Goal: Task Accomplishment & Management: Manage account settings

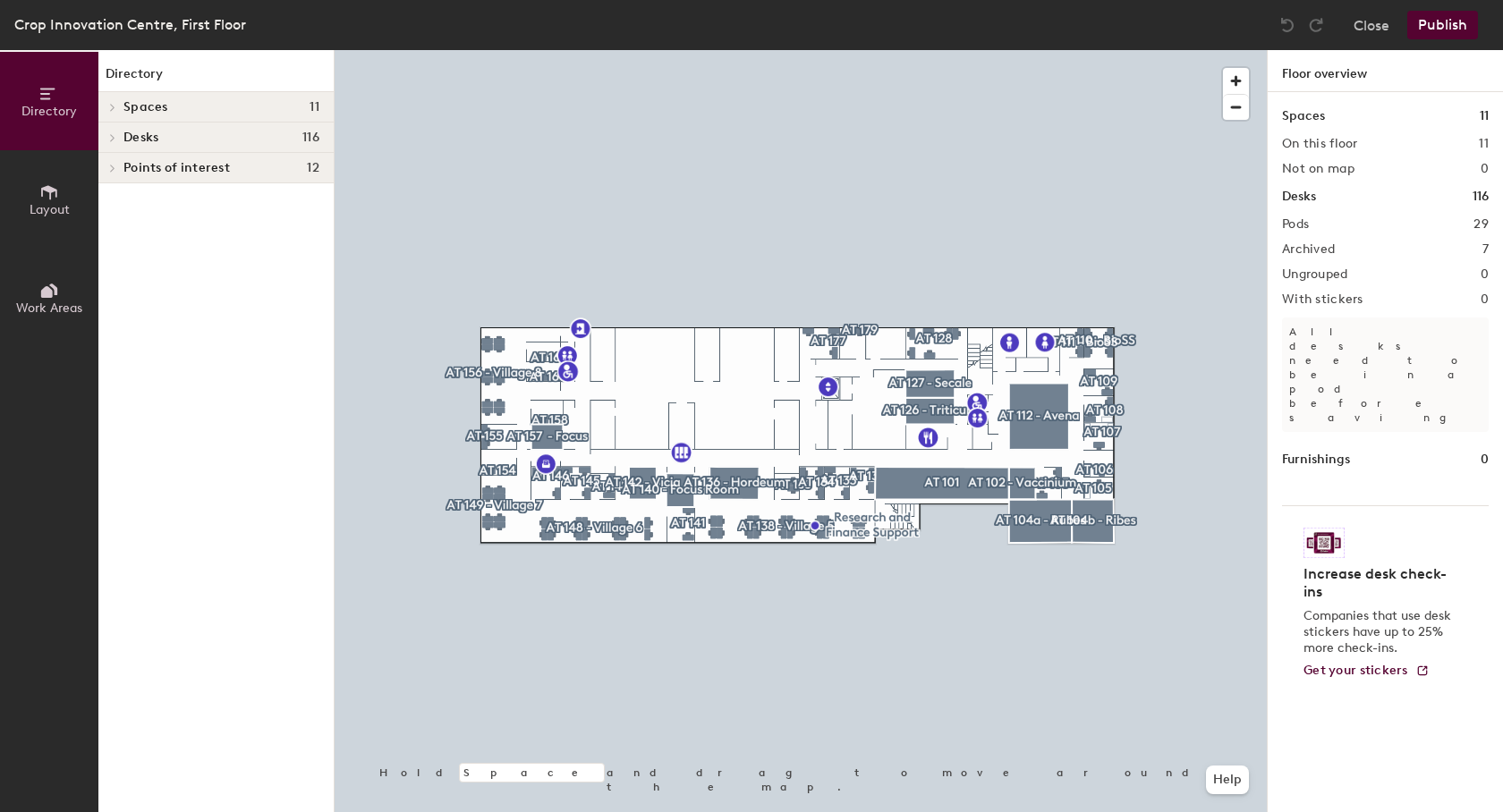
click at [148, 125] on div "Desks 116" at bounding box center [216, 137] width 236 height 30
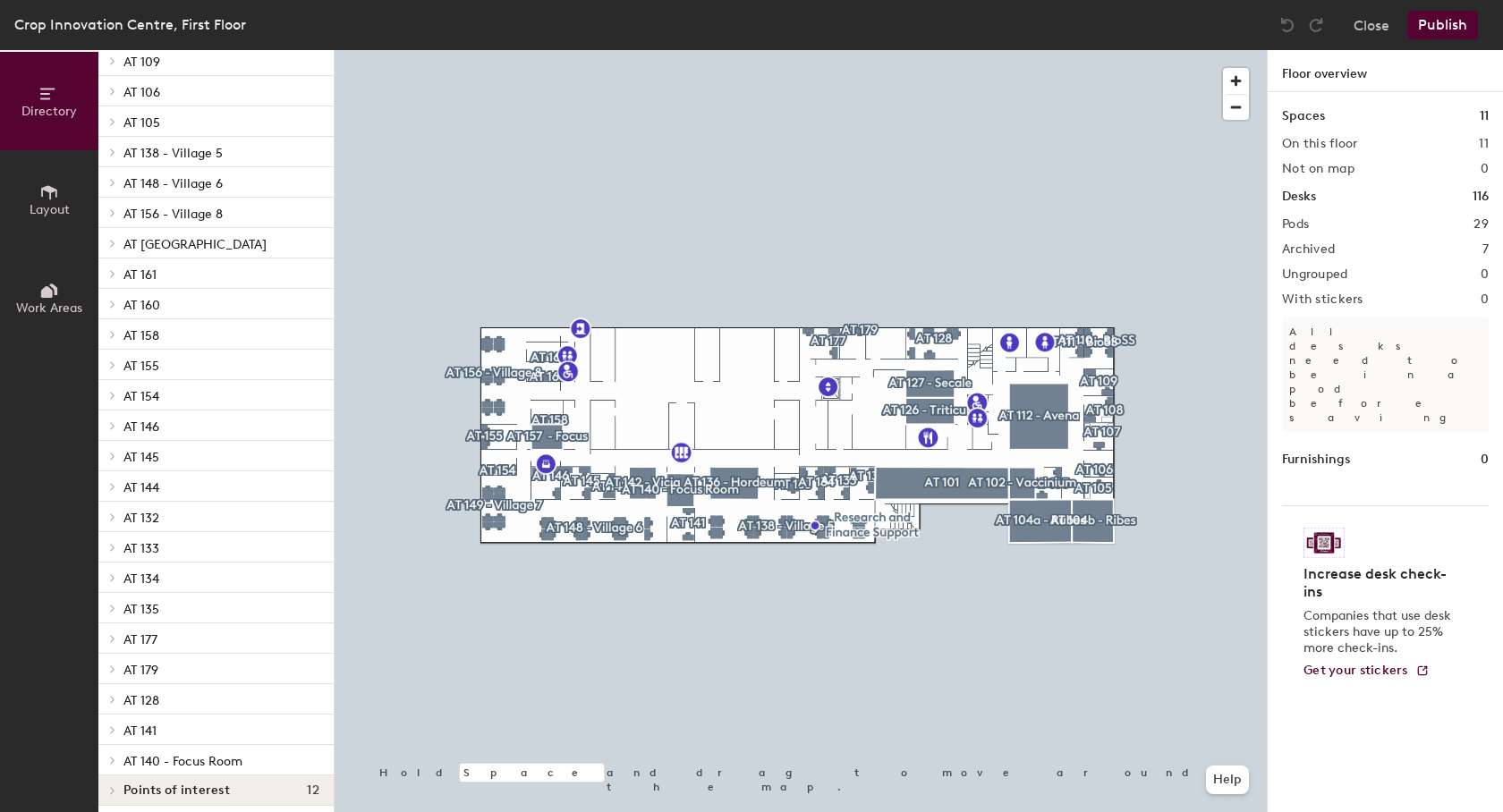
scroll to position [267, 0]
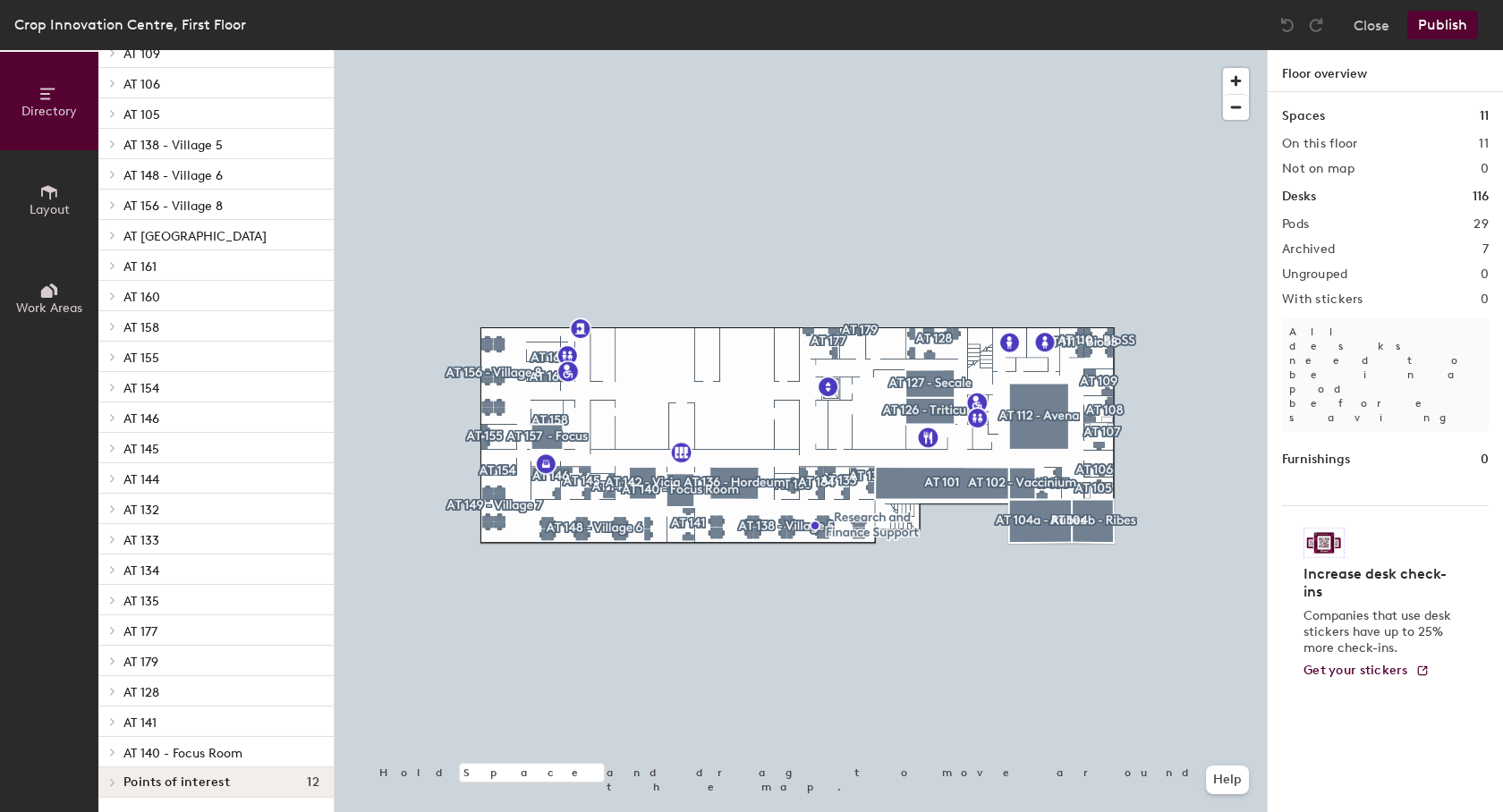
click at [146, 716] on span "AT 141" at bounding box center [140, 723] width 33 height 15
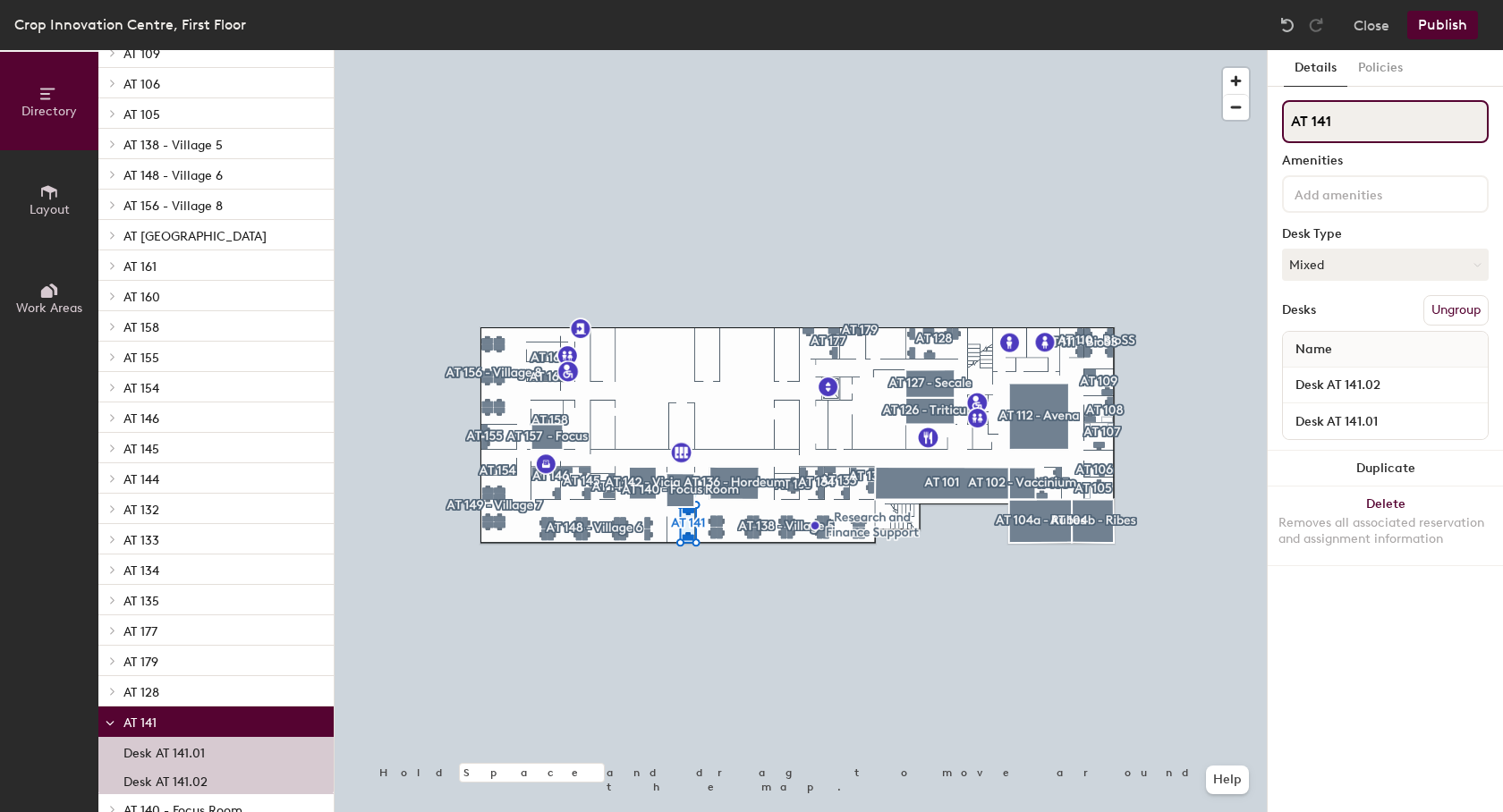
click at [1423, 126] on input "AT 141" at bounding box center [1385, 121] width 207 height 43
click at [203, 776] on p "Desk AT 141.02" at bounding box center [166, 779] width 84 height 21
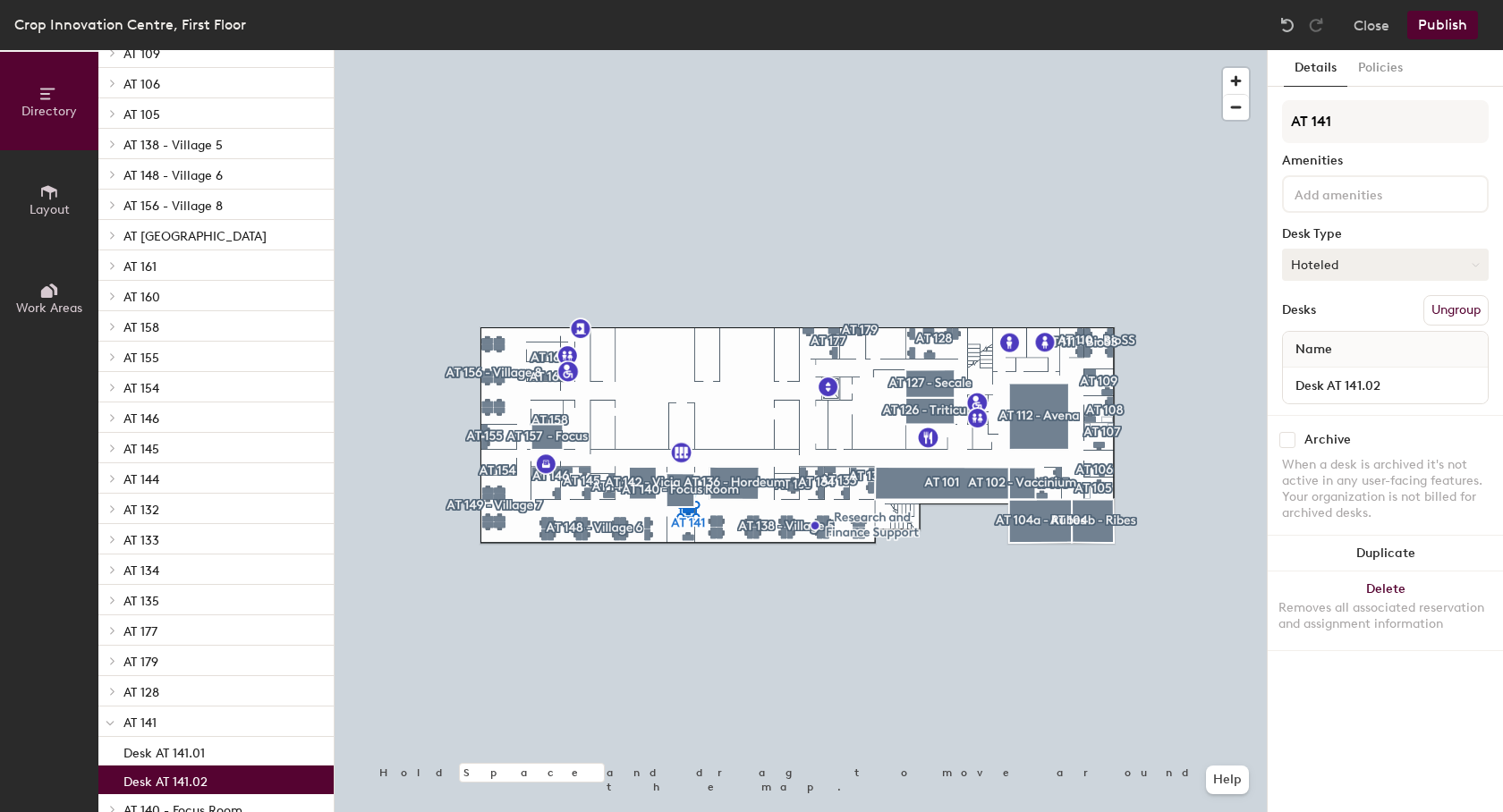
click at [1369, 249] on button "Hoteled" at bounding box center [1385, 264] width 207 height 32
click at [1339, 320] on div "Assigned" at bounding box center [1372, 320] width 179 height 27
click at [1447, 26] on button "Publish" at bounding box center [1443, 25] width 71 height 28
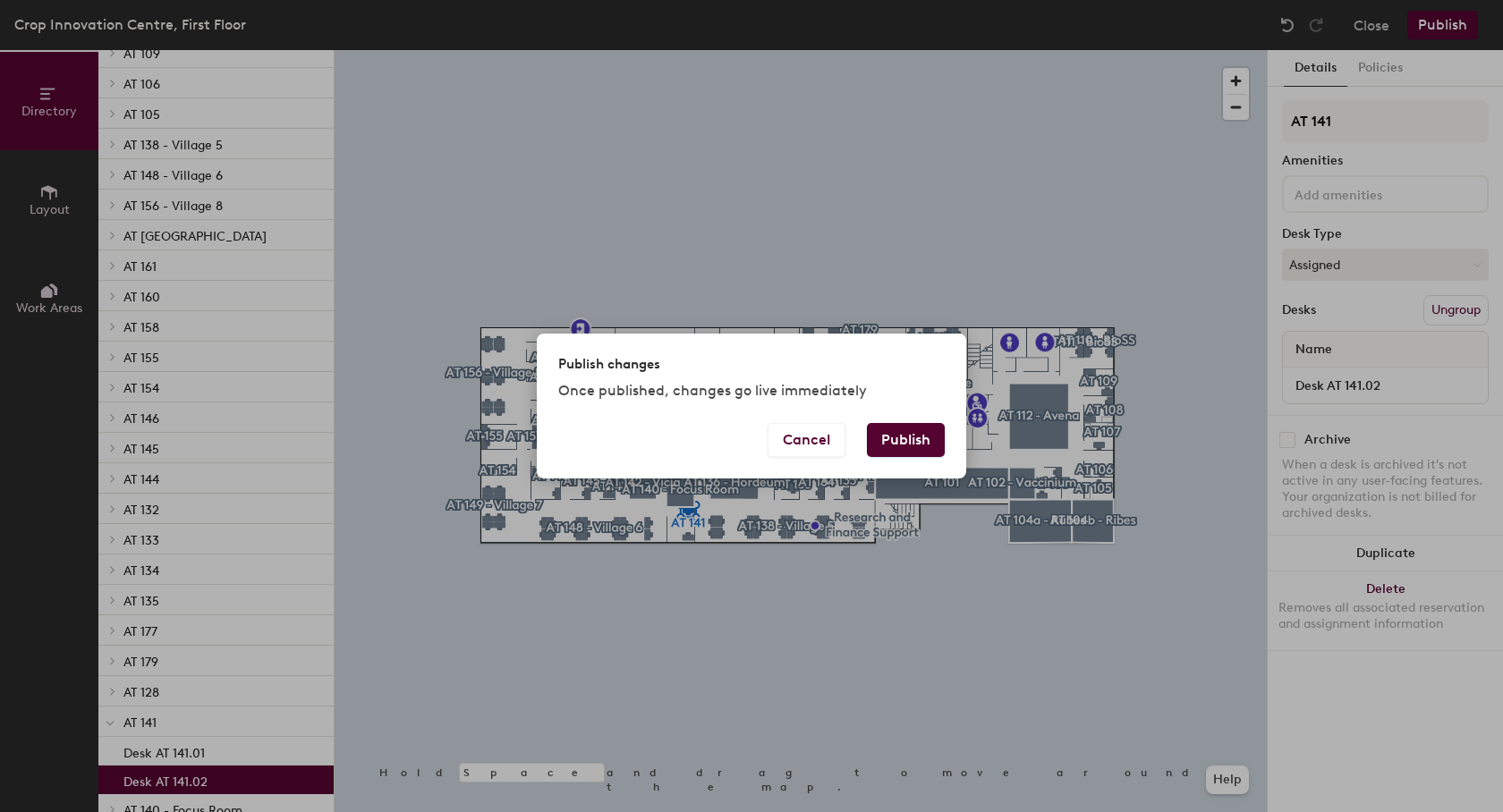
click at [912, 442] on button "Publish" at bounding box center [906, 439] width 78 height 34
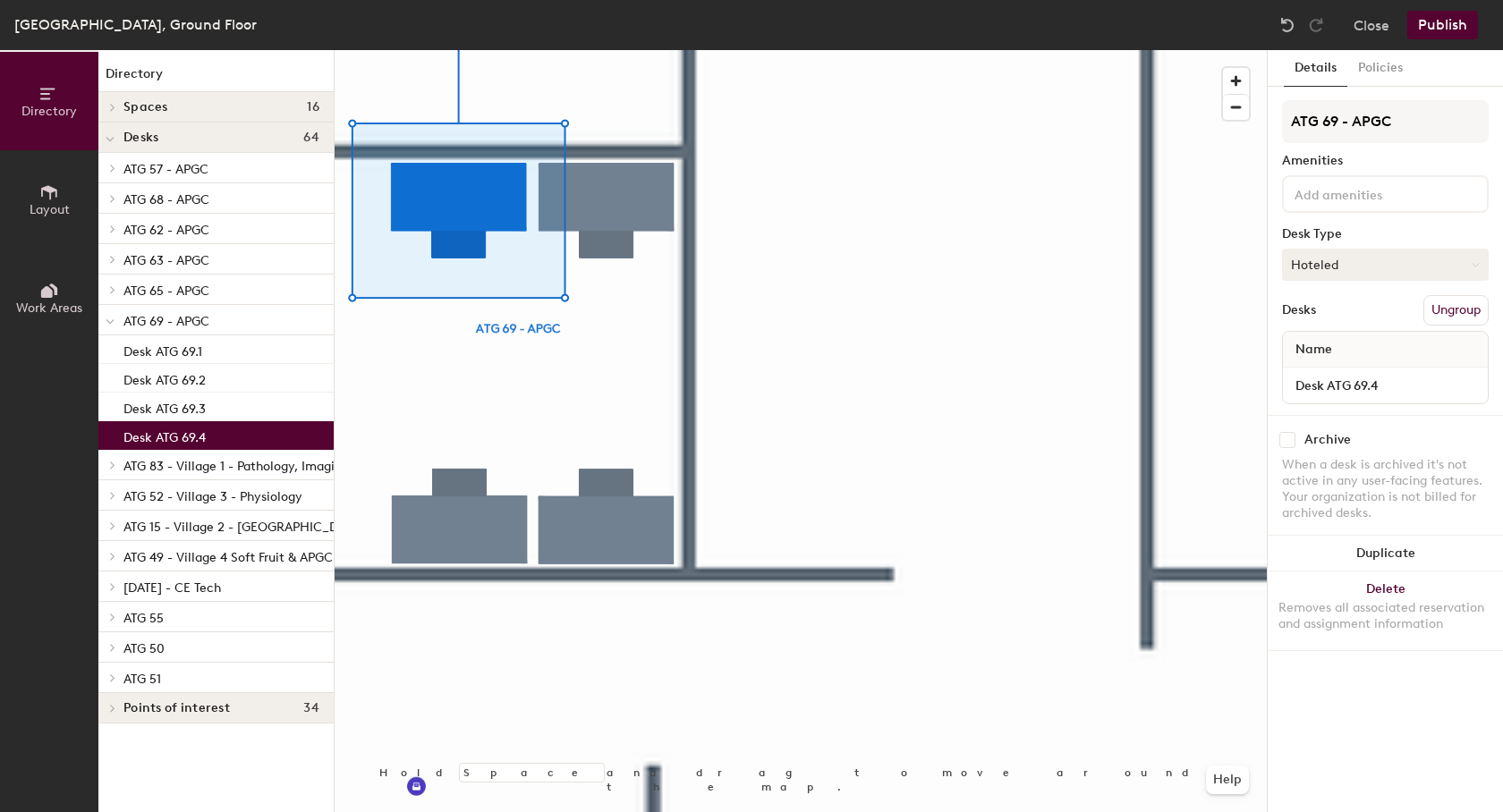
click at [1330, 251] on button "Hoteled" at bounding box center [1385, 264] width 207 height 32
click at [1336, 323] on div "Assigned" at bounding box center [1372, 320] width 179 height 27
click at [1436, 31] on button "Publish" at bounding box center [1443, 25] width 71 height 28
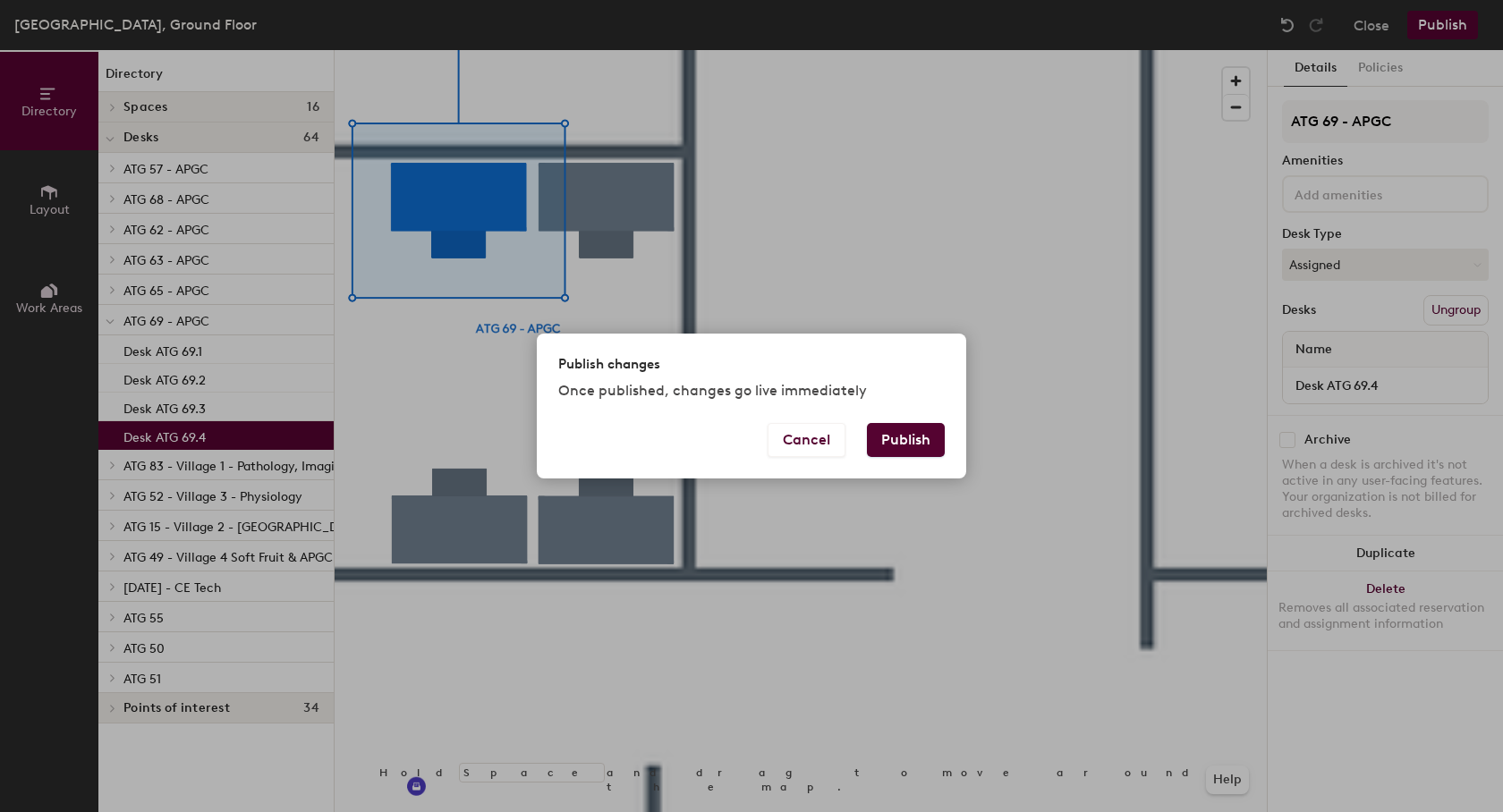
click at [906, 444] on button "Publish" at bounding box center [906, 439] width 78 height 34
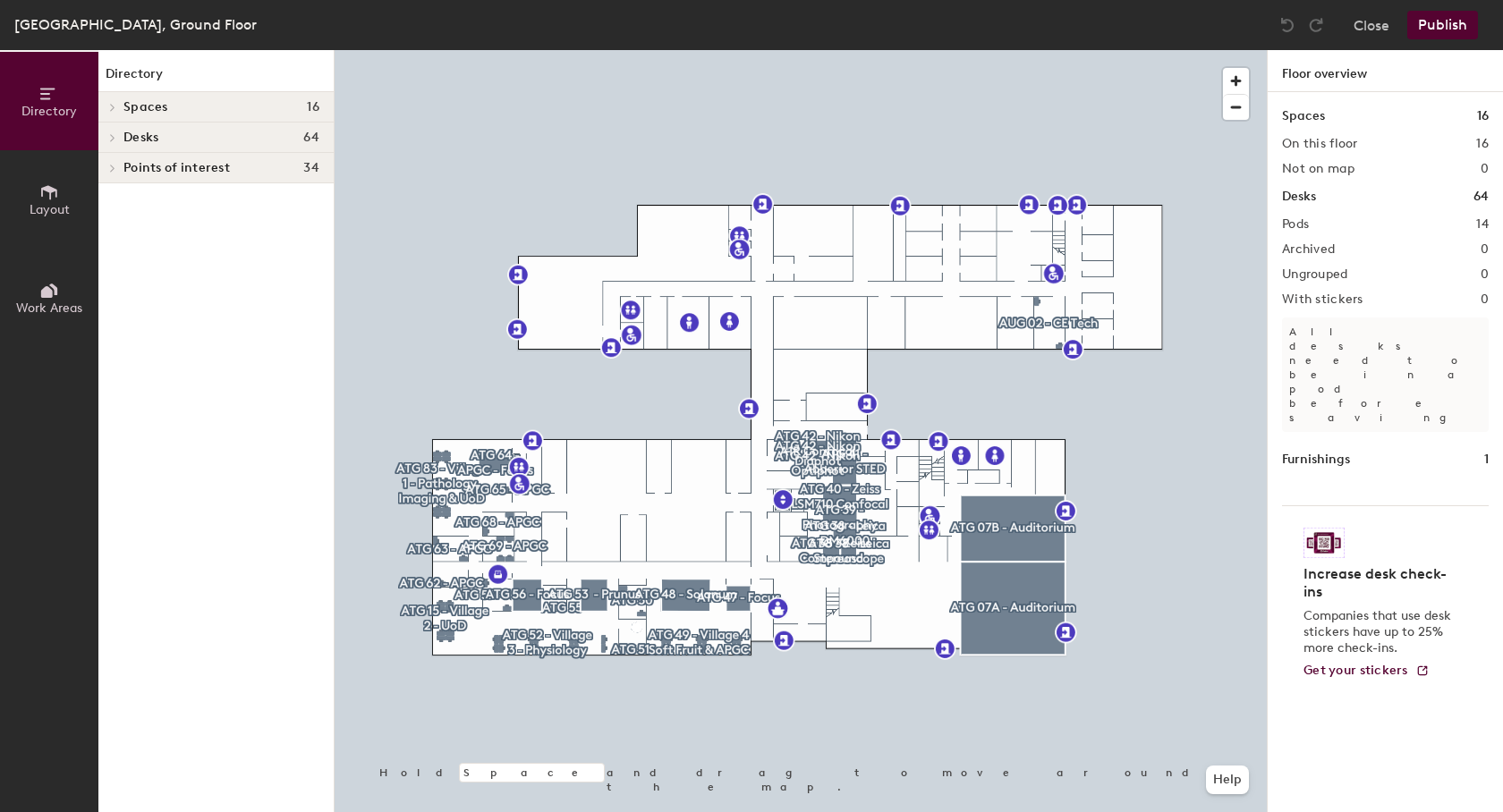
click at [128, 137] on span "Desks" at bounding box center [141, 138] width 35 height 15
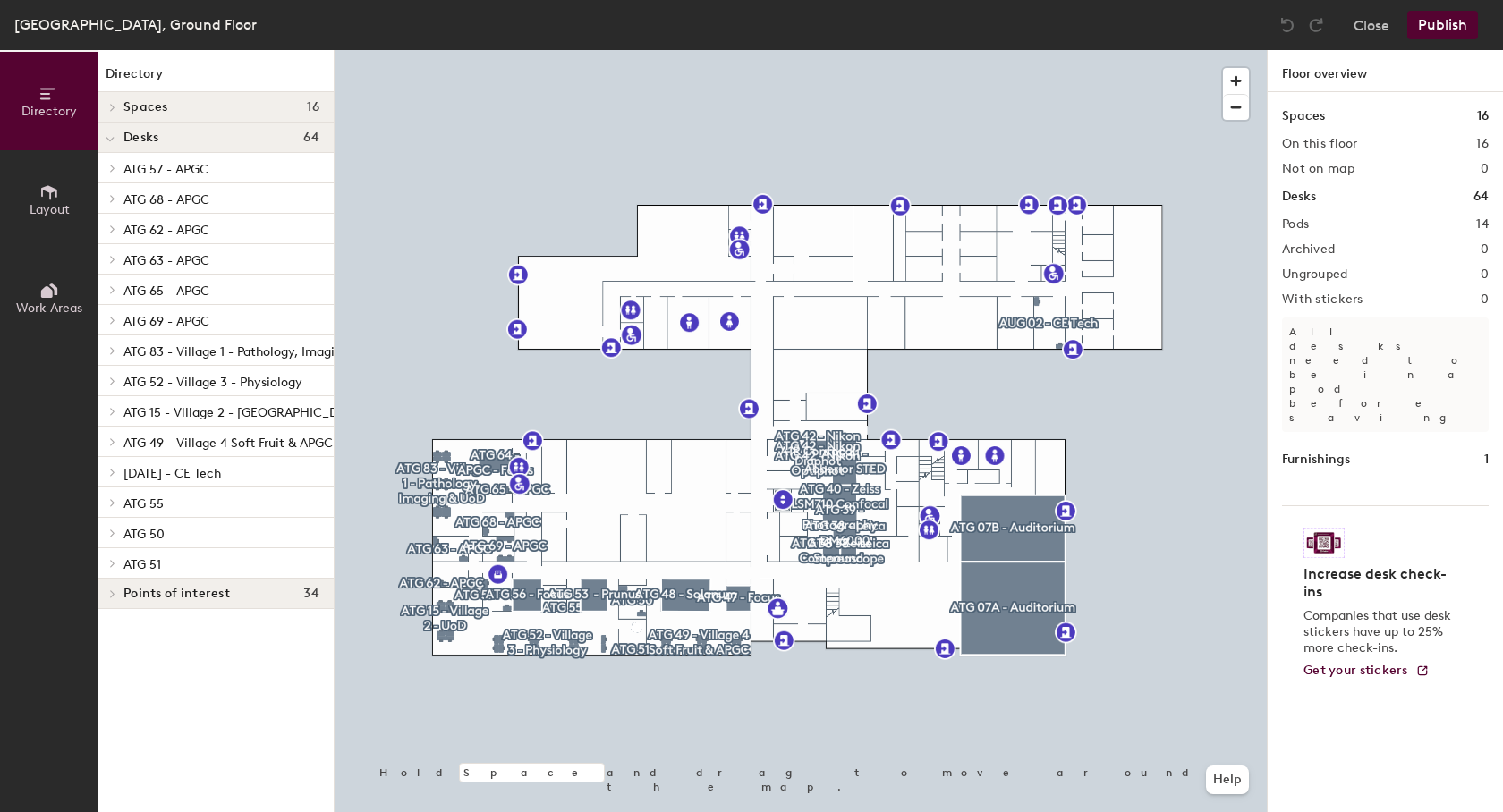
click at [122, 317] on div "ATG 69 - APGC" at bounding box center [216, 319] width 236 height 30
click at [112, 317] on icon at bounding box center [113, 320] width 4 height 7
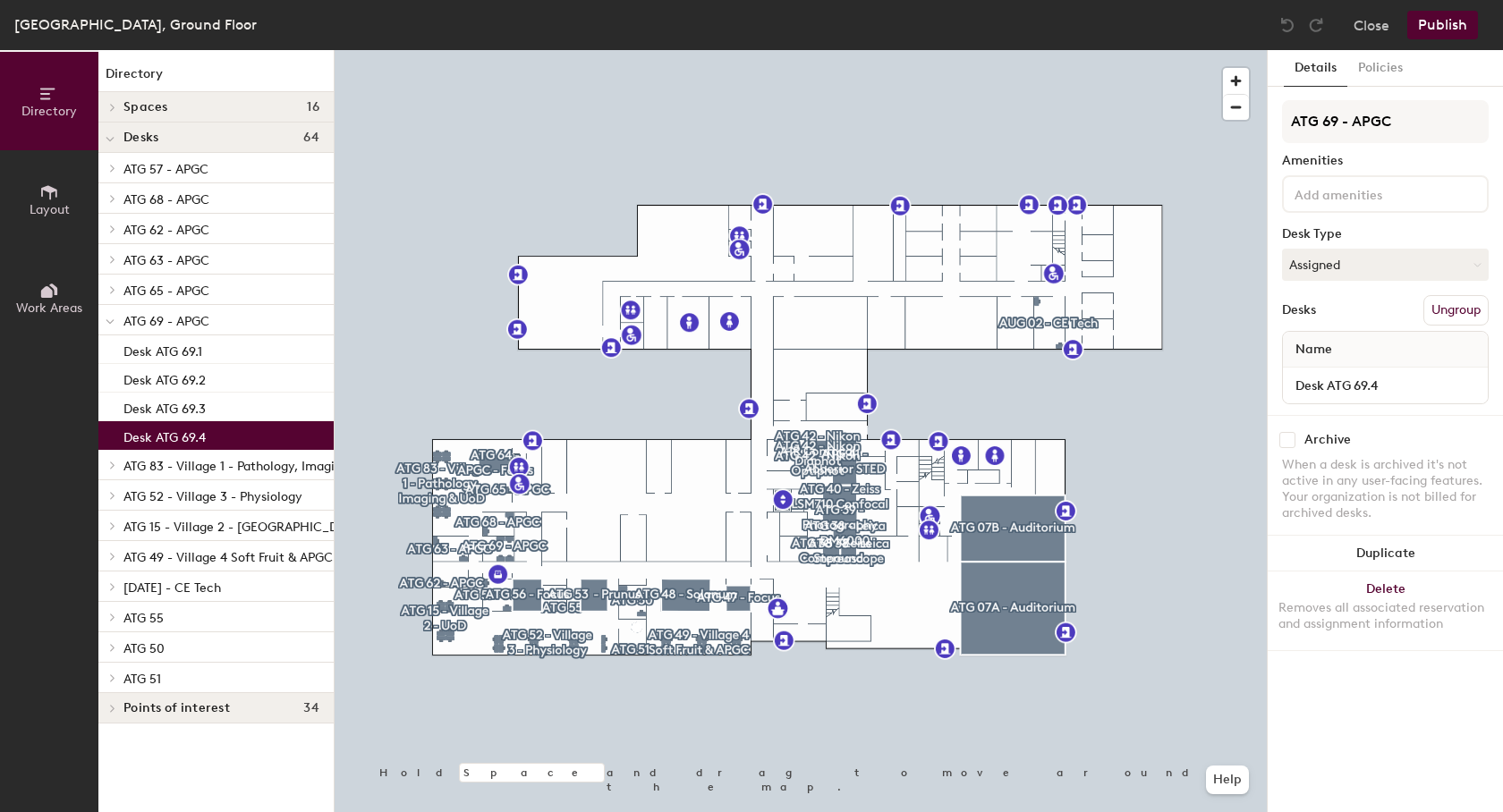
click at [165, 427] on p "Desk ATG 69.4" at bounding box center [165, 435] width 82 height 21
click at [168, 412] on p "Desk ATG 69.3" at bounding box center [165, 406] width 82 height 21
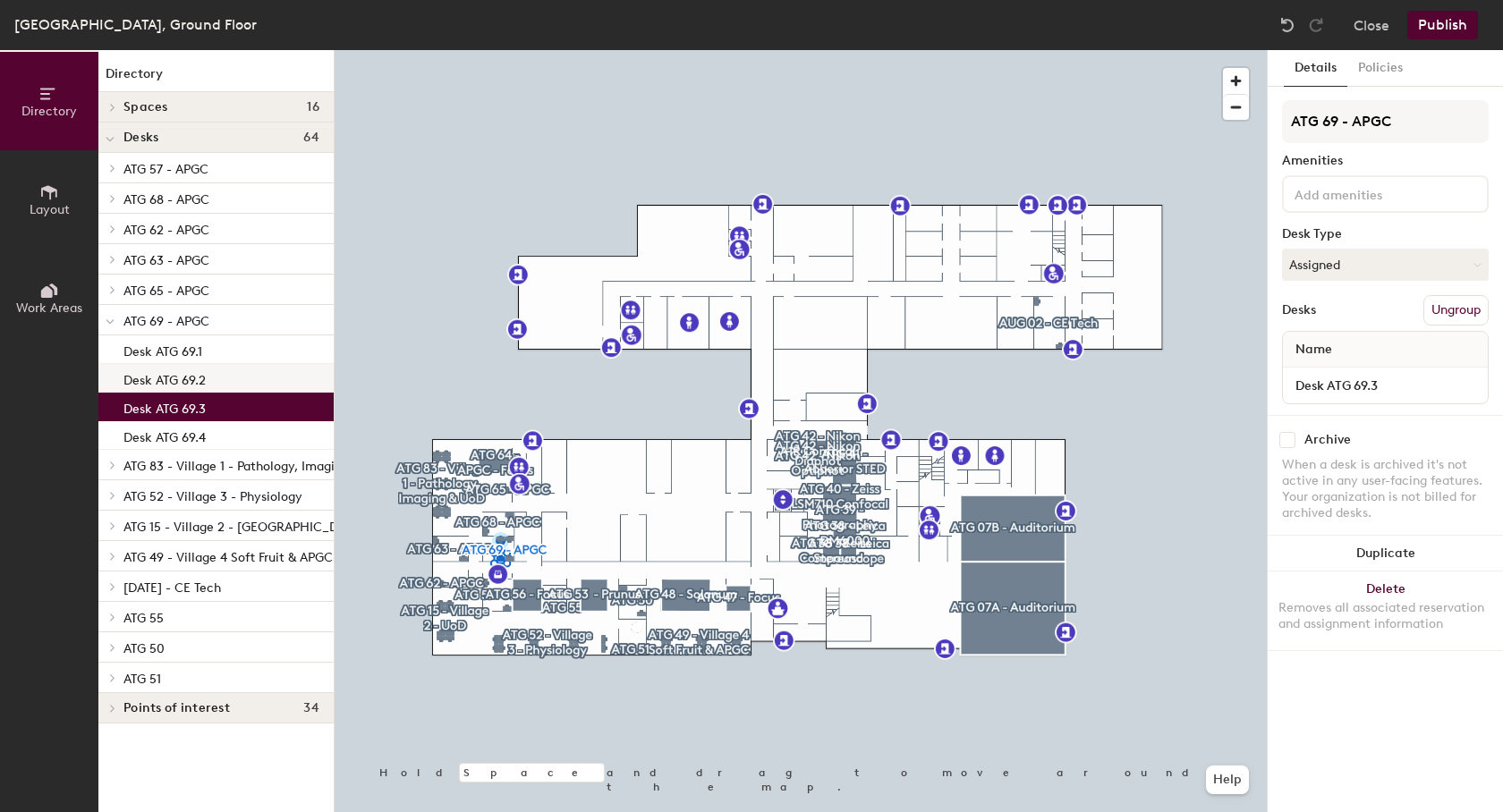
click at [168, 383] on p "Desk ATG 69.2" at bounding box center [165, 377] width 82 height 21
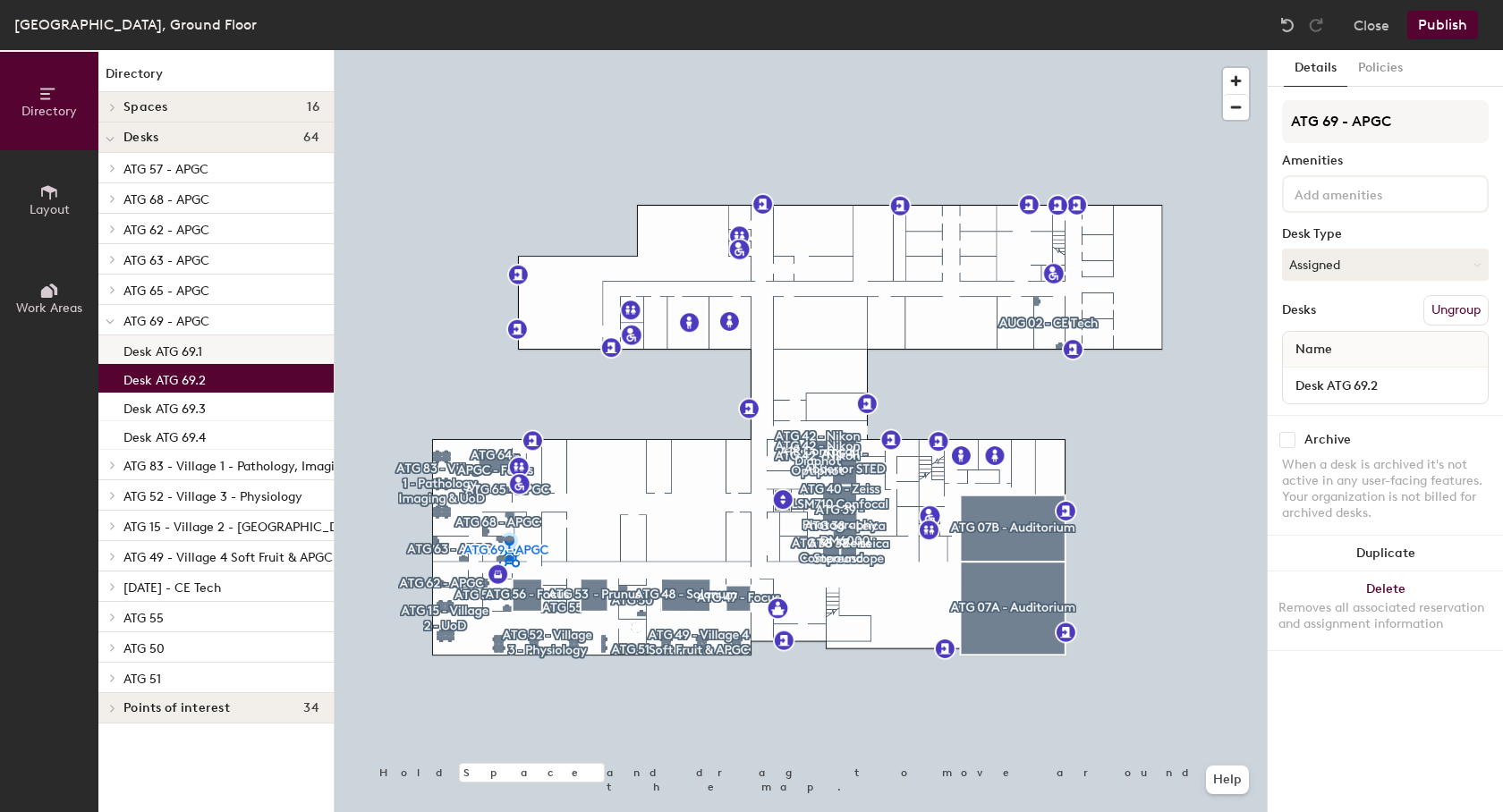
click at [168, 349] on p "Desk ATG 69.1" at bounding box center [163, 349] width 79 height 21
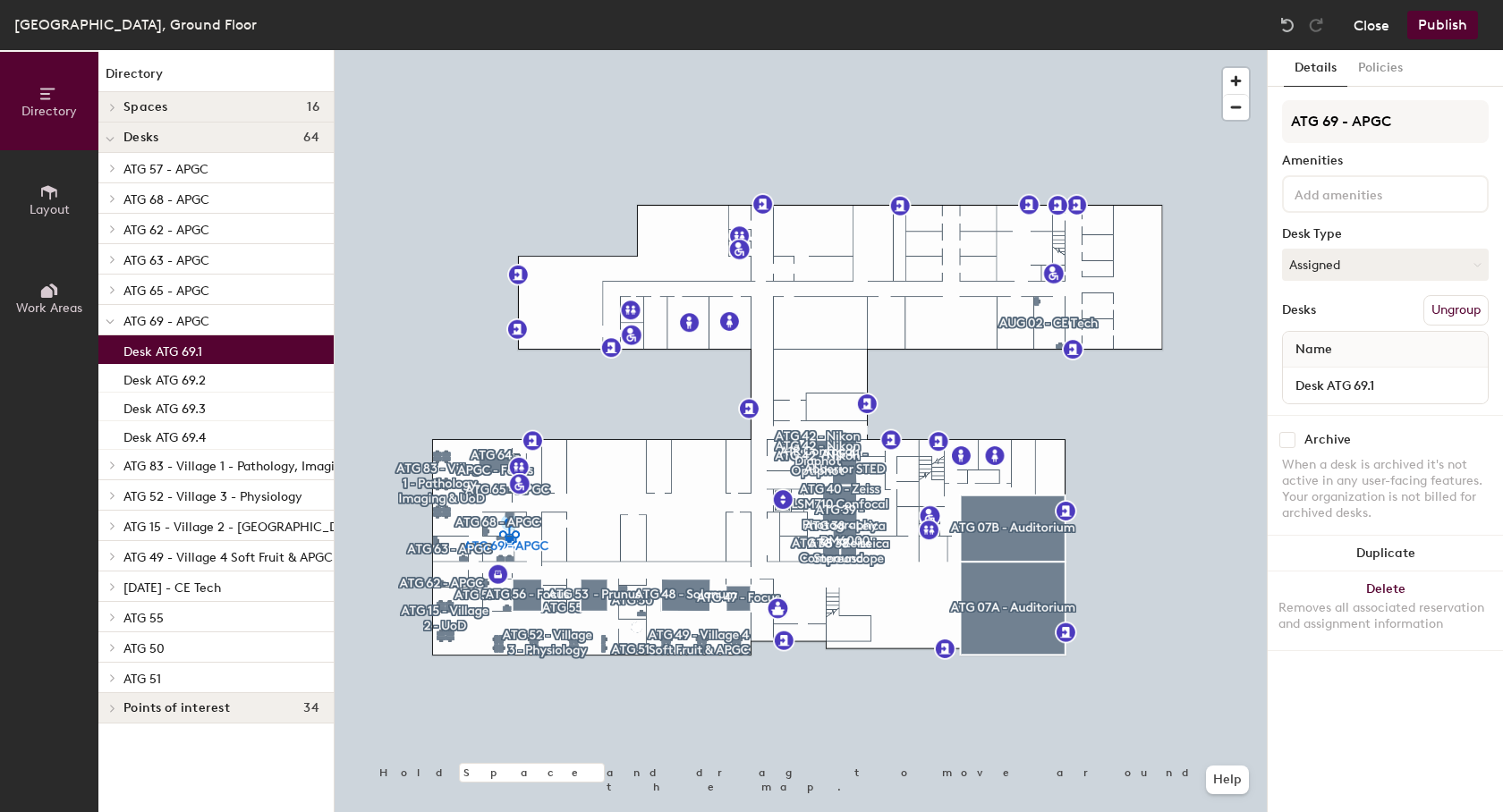
click at [1370, 26] on button "Close" at bounding box center [1371, 25] width 35 height 28
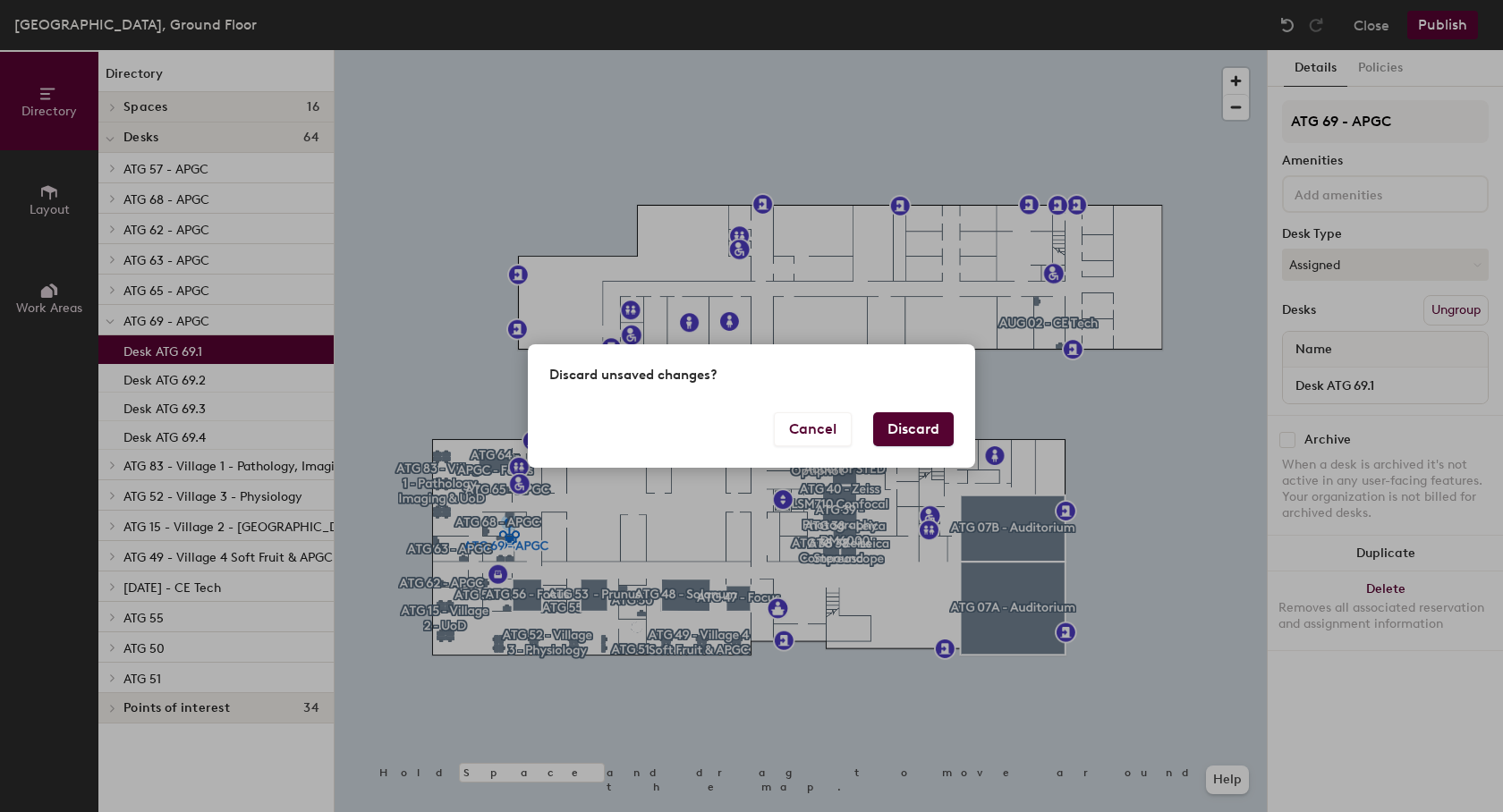
click at [912, 428] on button "Discard" at bounding box center [913, 428] width 81 height 34
